Goal: Ask a question

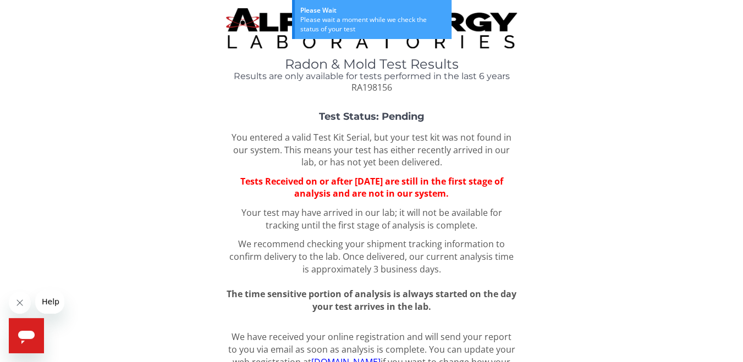
click at [77, 282] on div "Test Status: Pending You entered a valid Test Kit Serial, but your test kit was…" at bounding box center [371, 213] width 727 height 202
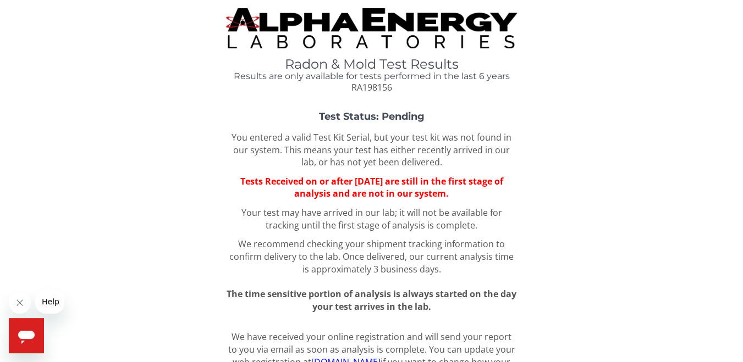
click at [377, 21] on img at bounding box center [371, 28] width 290 height 40
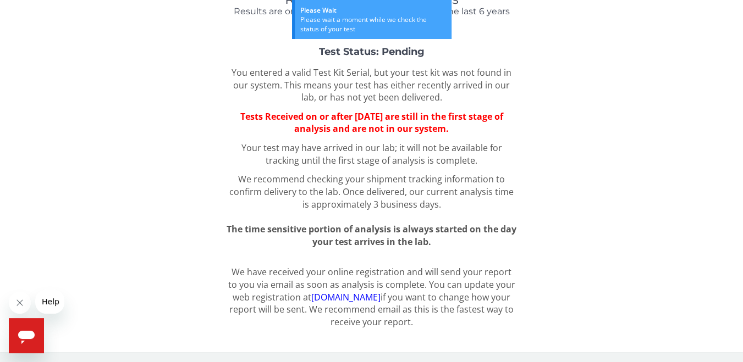
scroll to position [65, 0]
click at [31, 336] on icon "Open messaging window" at bounding box center [26, 337] width 17 height 13
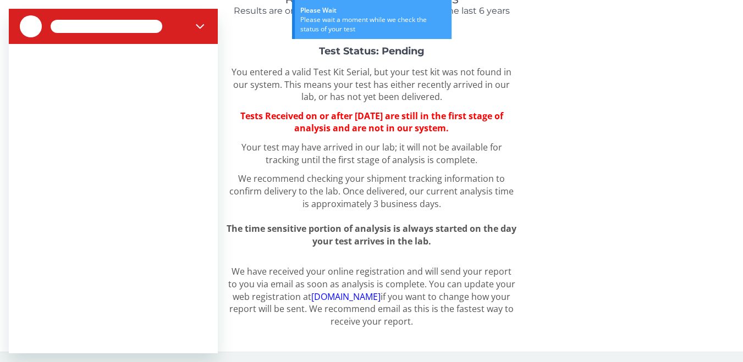
scroll to position [0, 0]
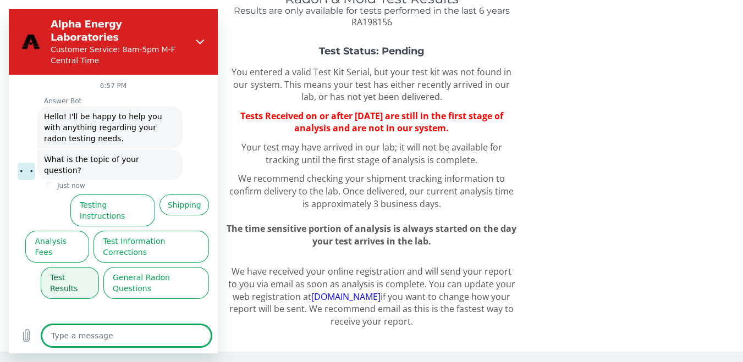
click at [76, 267] on button "Test Results" at bounding box center [70, 283] width 58 height 32
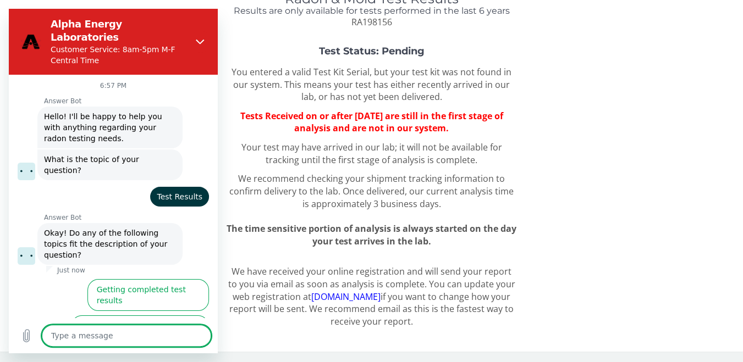
scroll to position [24, 0]
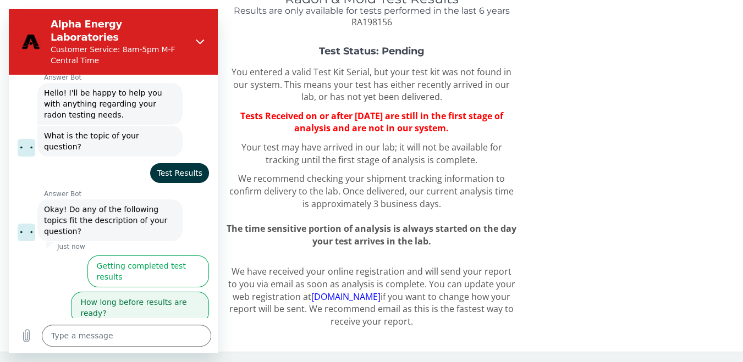
click at [109, 292] on button "How long before results are ready?" at bounding box center [140, 308] width 138 height 32
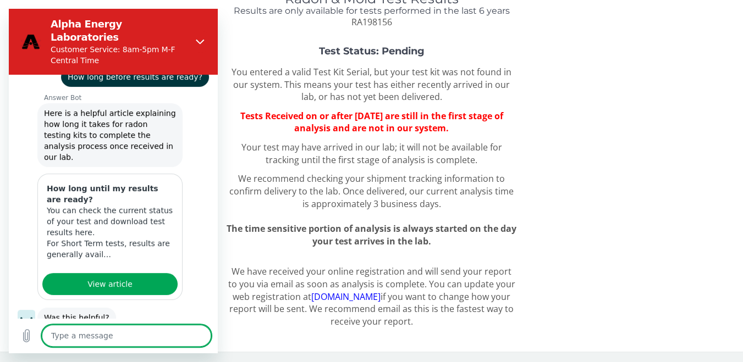
scroll to position [205, 0]
click at [155, 342] on button "No, I still need help" at bounding box center [166, 358] width 85 height 32
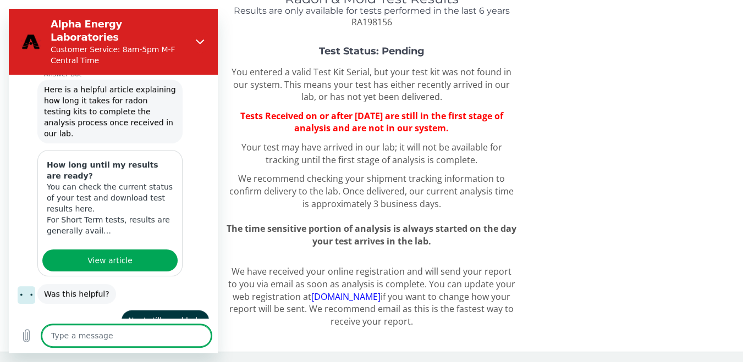
scroll to position [227, 0]
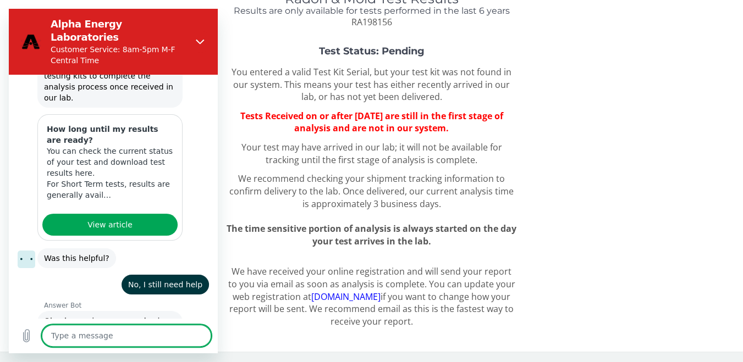
type textarea "x"
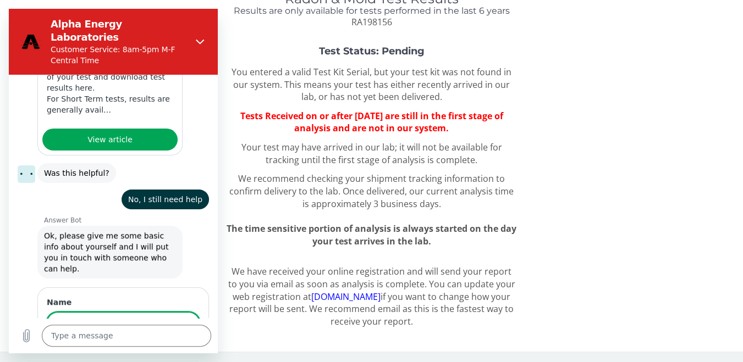
scroll to position [348, 0]
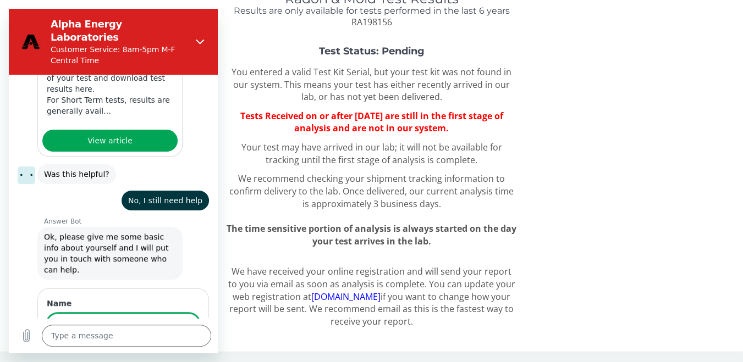
type input "[PERSON_NAME]"
click at [163, 345] on button "Next" at bounding box center [181, 356] width 37 height 22
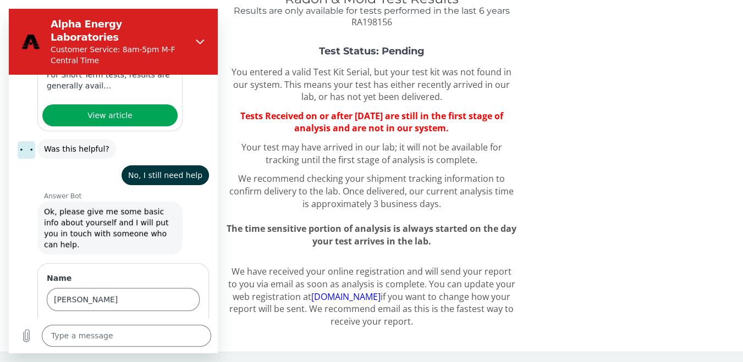
scroll to position [395, 0]
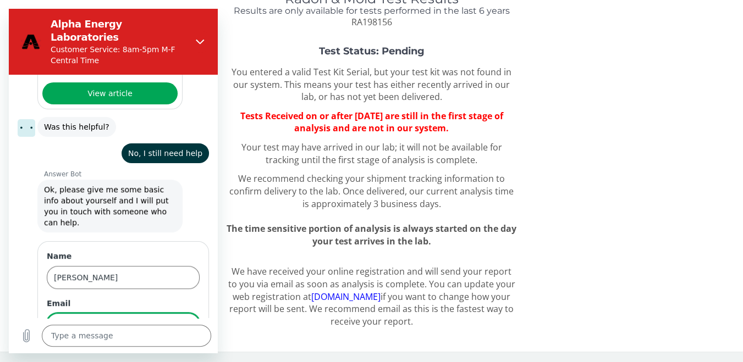
type input "[EMAIL_ADDRESS][DOMAIN_NAME]"
click at [163, 345] on button "Next" at bounding box center [181, 356] width 37 height 22
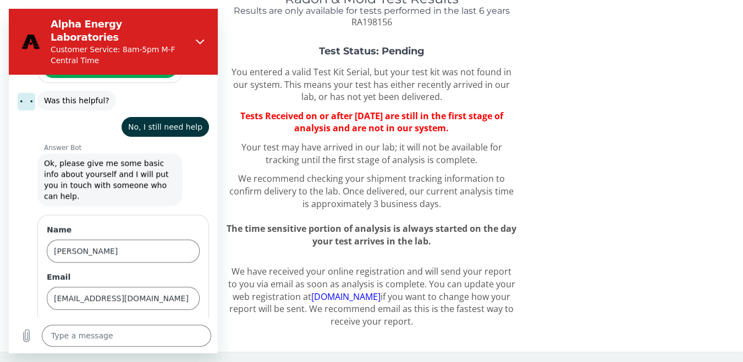
scroll to position [443, 0]
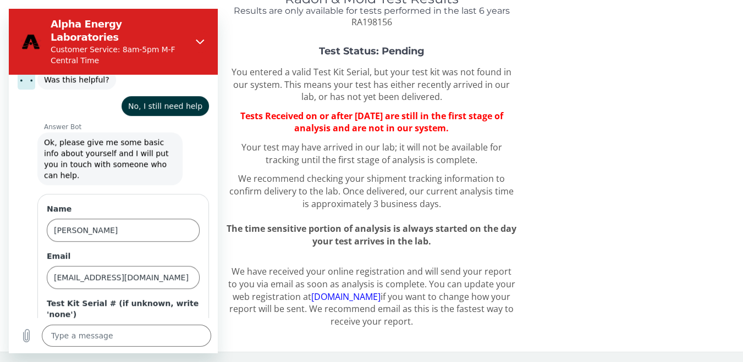
paste input "RA198156"
type input "RA198156"
click at [171, 356] on button "Send" at bounding box center [181, 367] width 38 height 22
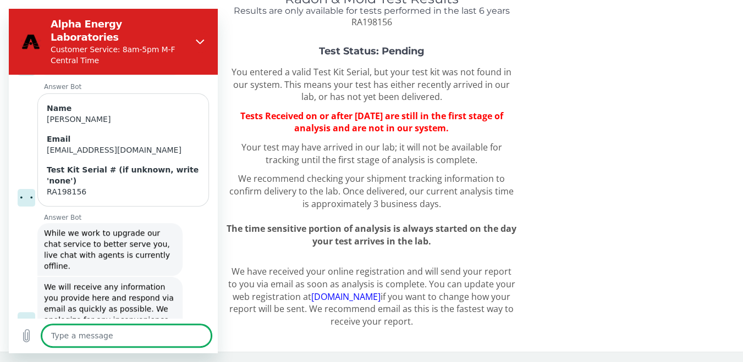
scroll to position [554, 0]
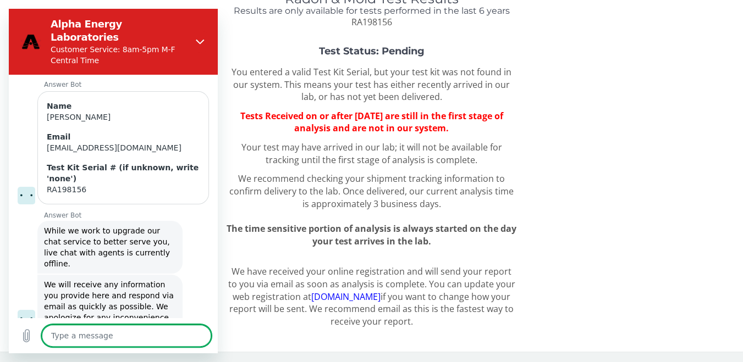
type textarea "x"
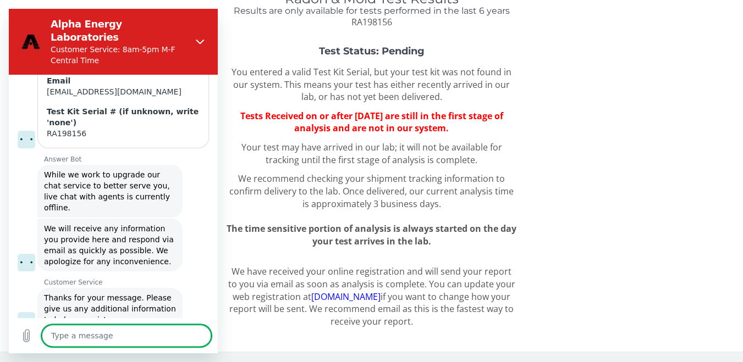
scroll to position [613, 0]
